Goal: Information Seeking & Learning: Learn about a topic

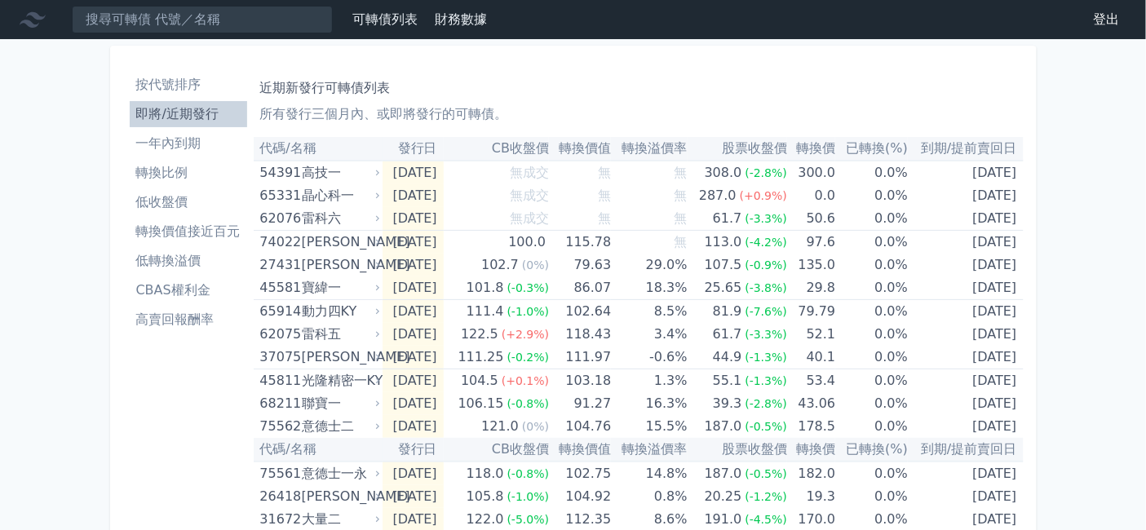
click at [130, 212] on li "低收盤價" at bounding box center [188, 202] width 117 height 20
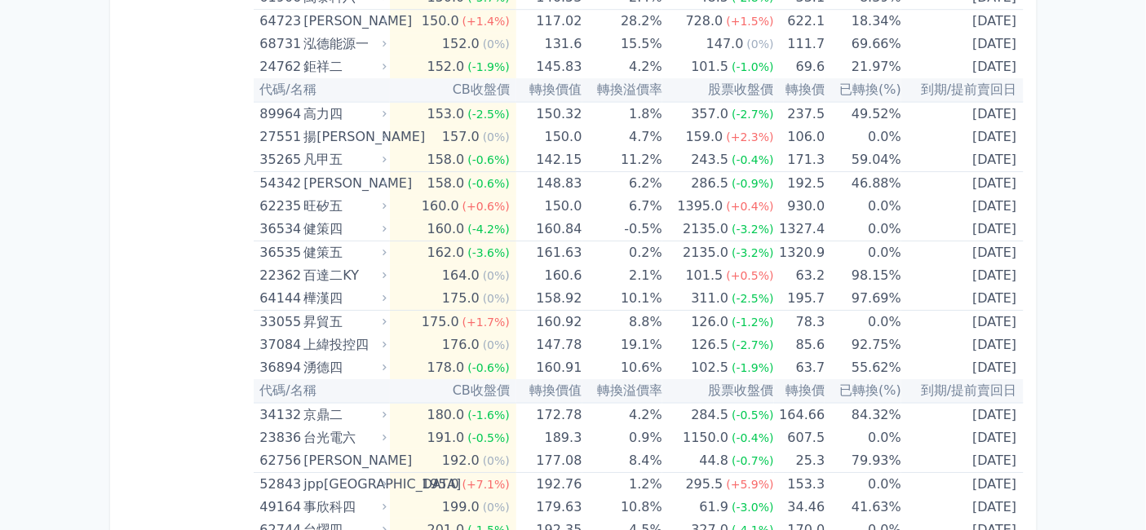
scroll to position [7882, 0]
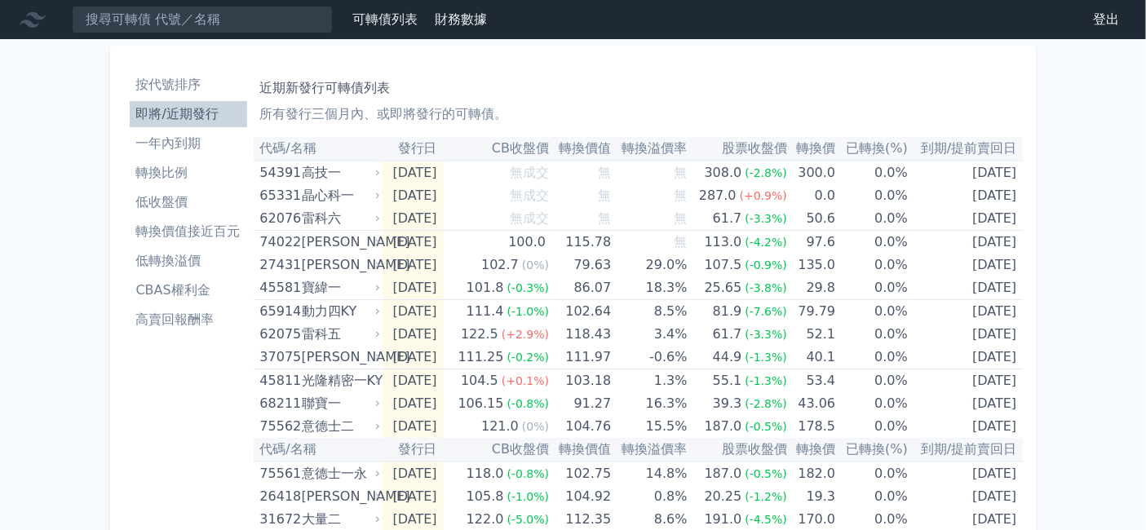
click at [130, 212] on li "低收盤價" at bounding box center [188, 202] width 117 height 20
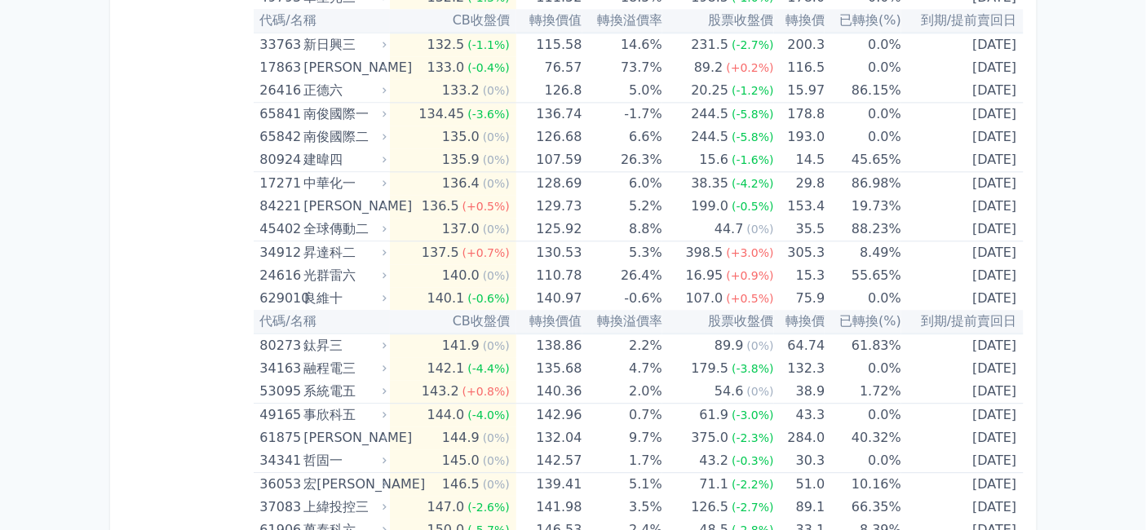
scroll to position [7429, 0]
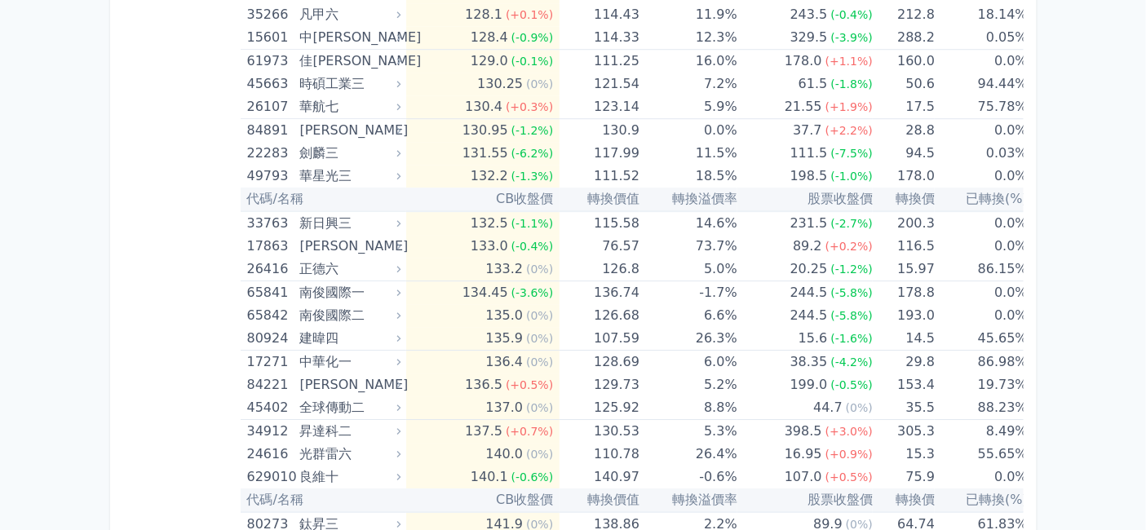
scroll to position [7520, 0]
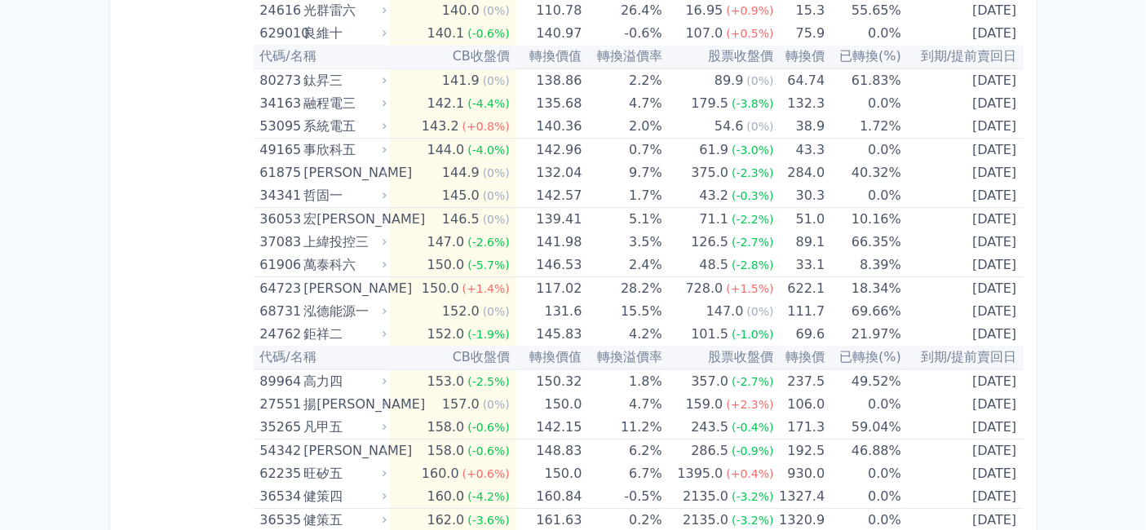
scroll to position [7610, 0]
